Goal: Task Accomplishment & Management: Manage account settings

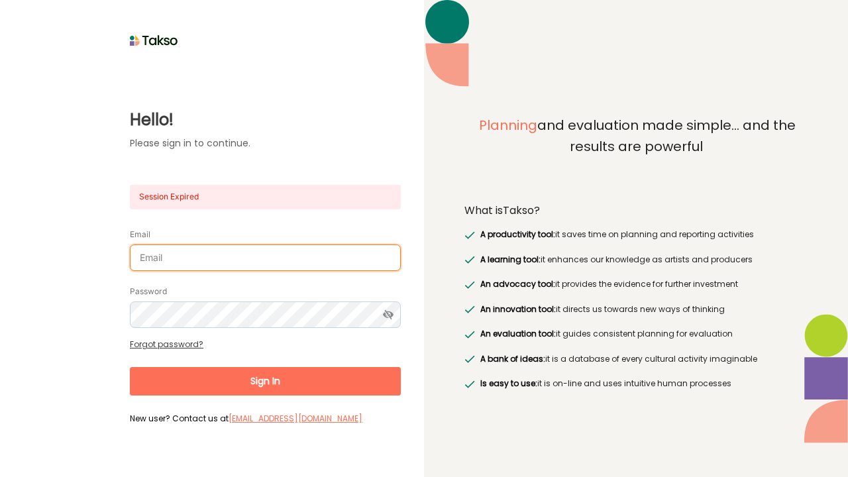
type input "[PERSON_NAME][EMAIL_ADDRESS][DOMAIN_NAME]"
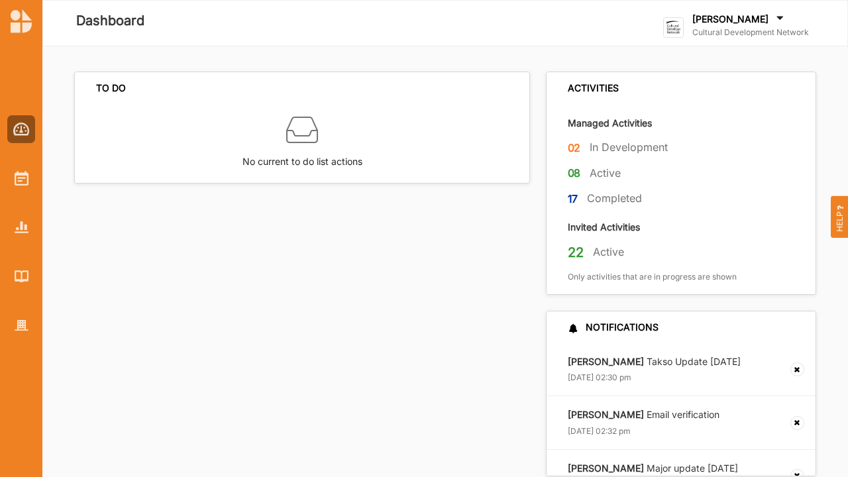
click at [735, 15] on label "[PERSON_NAME]" at bounding box center [731, 19] width 76 height 12
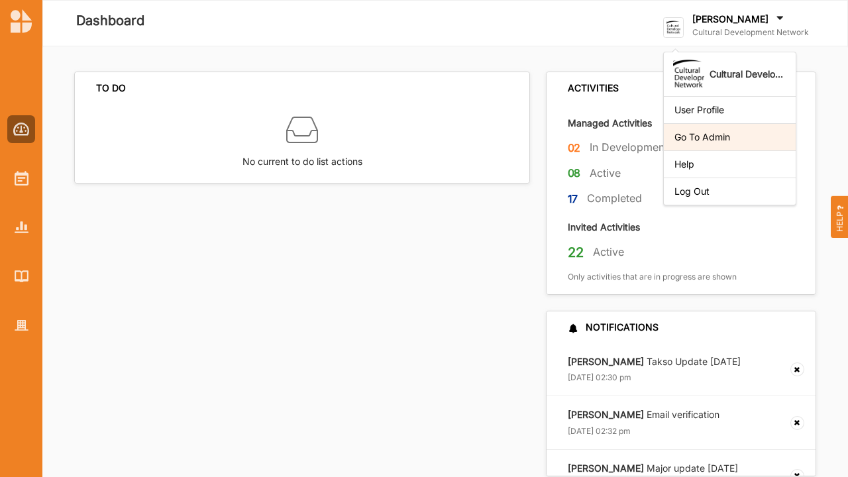
click at [686, 144] on div "Go To Admin" at bounding box center [730, 136] width 132 height 27
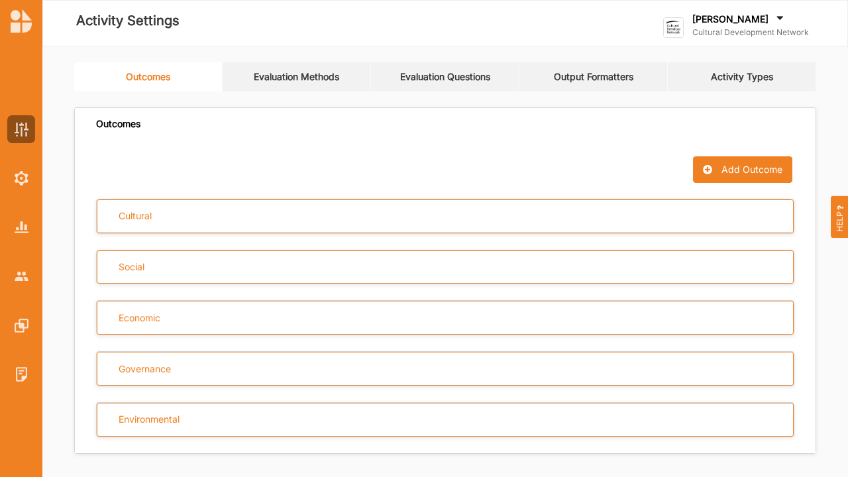
click at [729, 74] on link "Activity Types" at bounding box center [742, 76] width 148 height 29
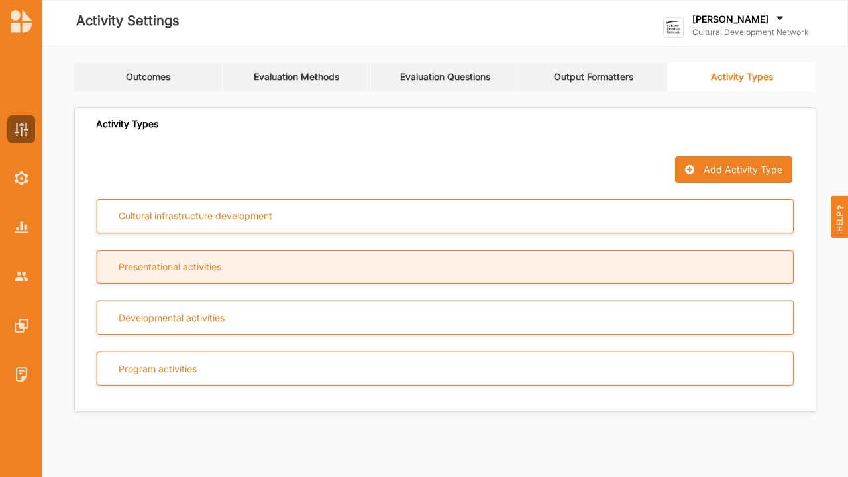
click at [250, 276] on div "Presentational activities" at bounding box center [445, 267] width 697 height 34
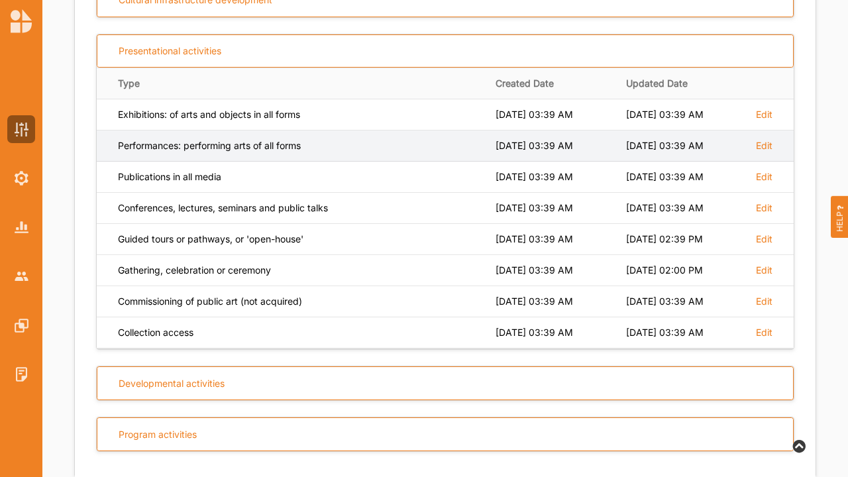
scroll to position [219, 0]
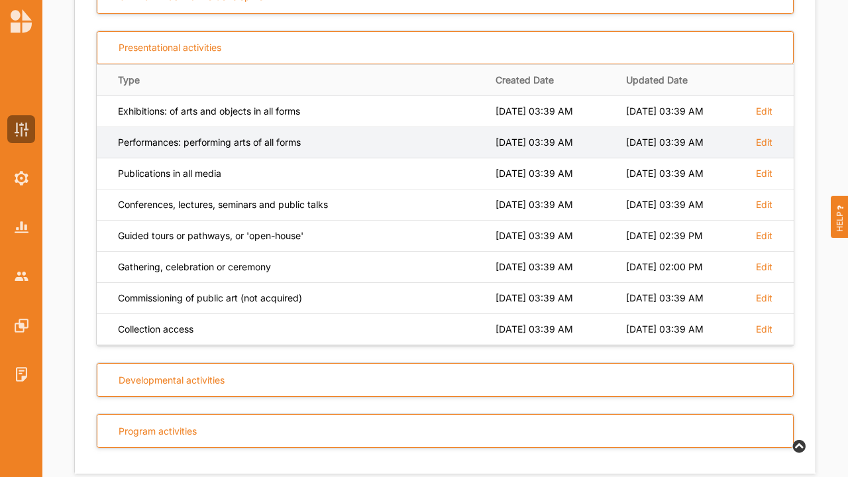
click at [382, 359] on div "Cultural infrastructure development Presentational activities Type Created Date…" at bounding box center [445, 213] width 741 height 469
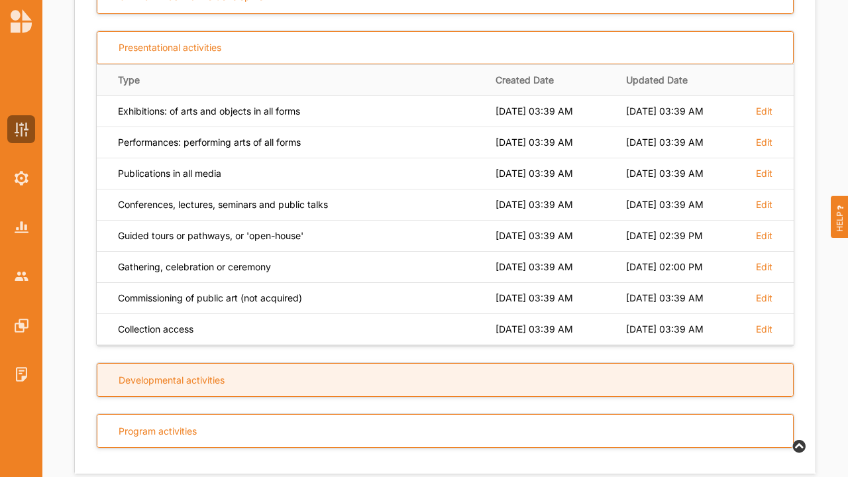
click at [374, 375] on div "Developmental activities" at bounding box center [445, 380] width 697 height 34
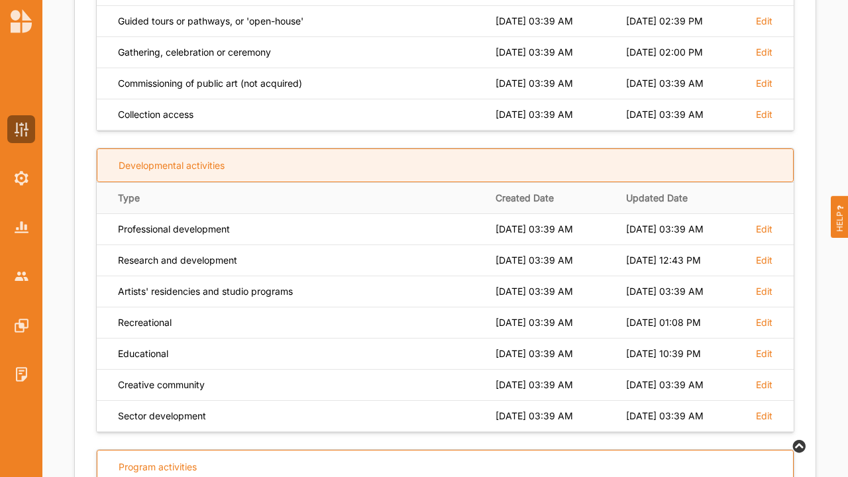
scroll to position [435, 0]
click at [374, 378] on div "Creative community" at bounding box center [297, 384] width 359 height 12
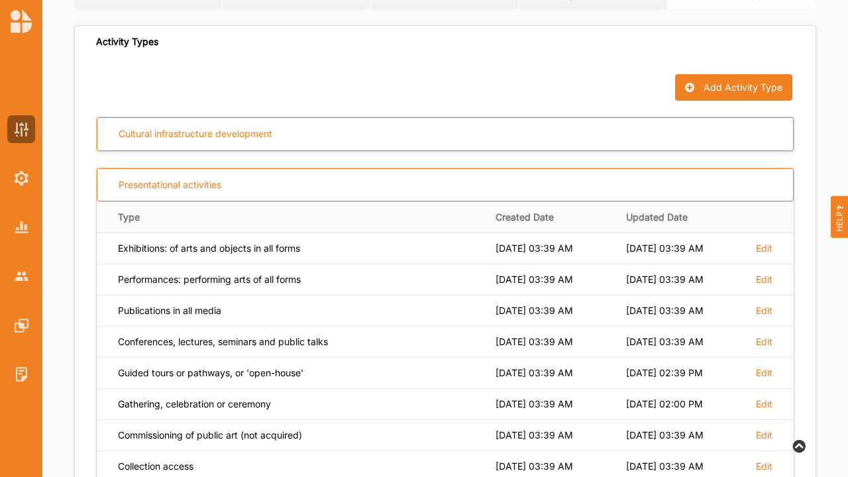
scroll to position [82, 0]
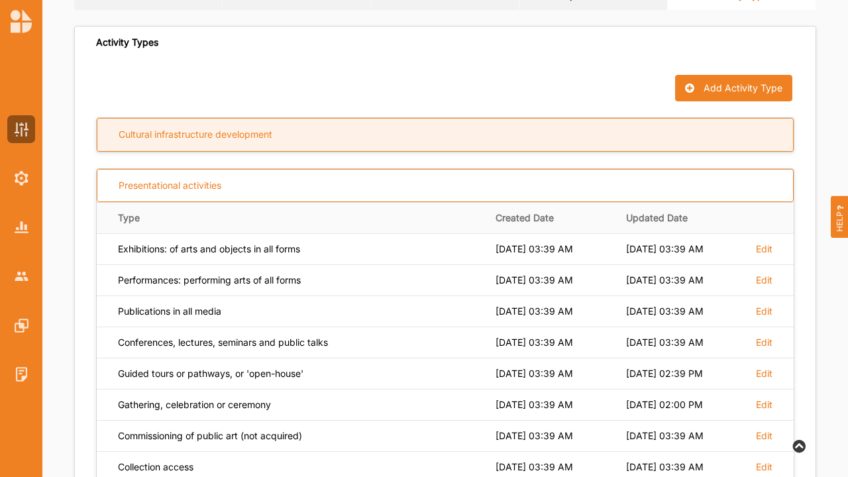
click at [307, 138] on div "Cultural infrastructure development" at bounding box center [445, 135] width 697 height 34
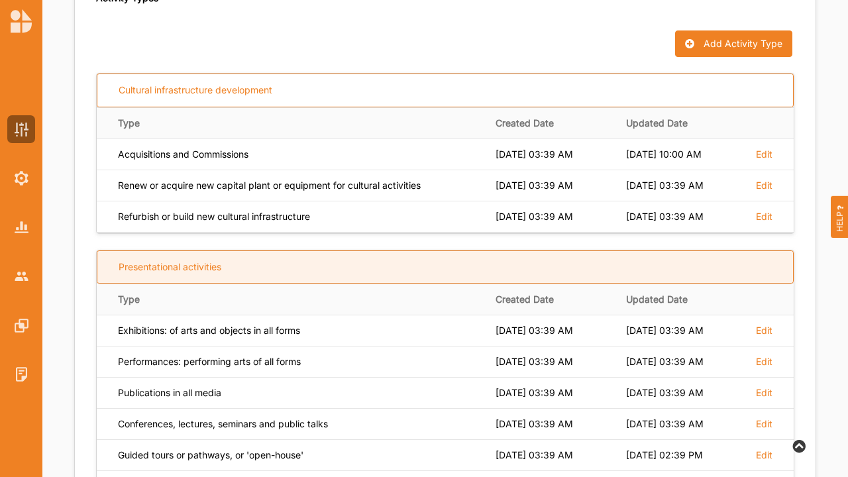
scroll to position [125, 0]
